Goal: Find specific page/section: Find specific page/section

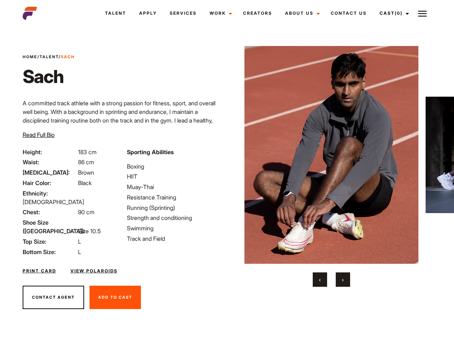
click at [392, 13] on link "Cast (0)" at bounding box center [393, 13] width 40 height 19
click at [422, 13] on img at bounding box center [422, 13] width 9 height 9
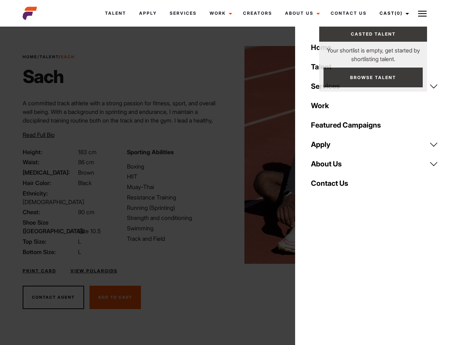
click at [331, 166] on img at bounding box center [331, 155] width 174 height 218
click at [227, 155] on div "Sporting Abilities Boxing HIIT Muay-Thai Resistance Training Running (Sprinting…" at bounding box center [175, 202] width 104 height 109
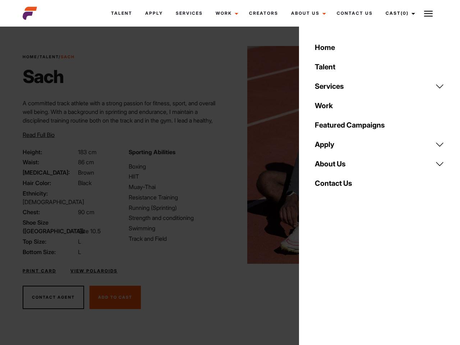
click at [320, 280] on div "Home Talent Services Talent Casting Photography Videography Creative Hair and M…" at bounding box center [379, 172] width 161 height 345
click at [343, 280] on div "Home Talent Services Talent Casting Photography Videography Creative Hair and M…" at bounding box center [379, 172] width 161 height 345
